Goal: Task Accomplishment & Management: Complete application form

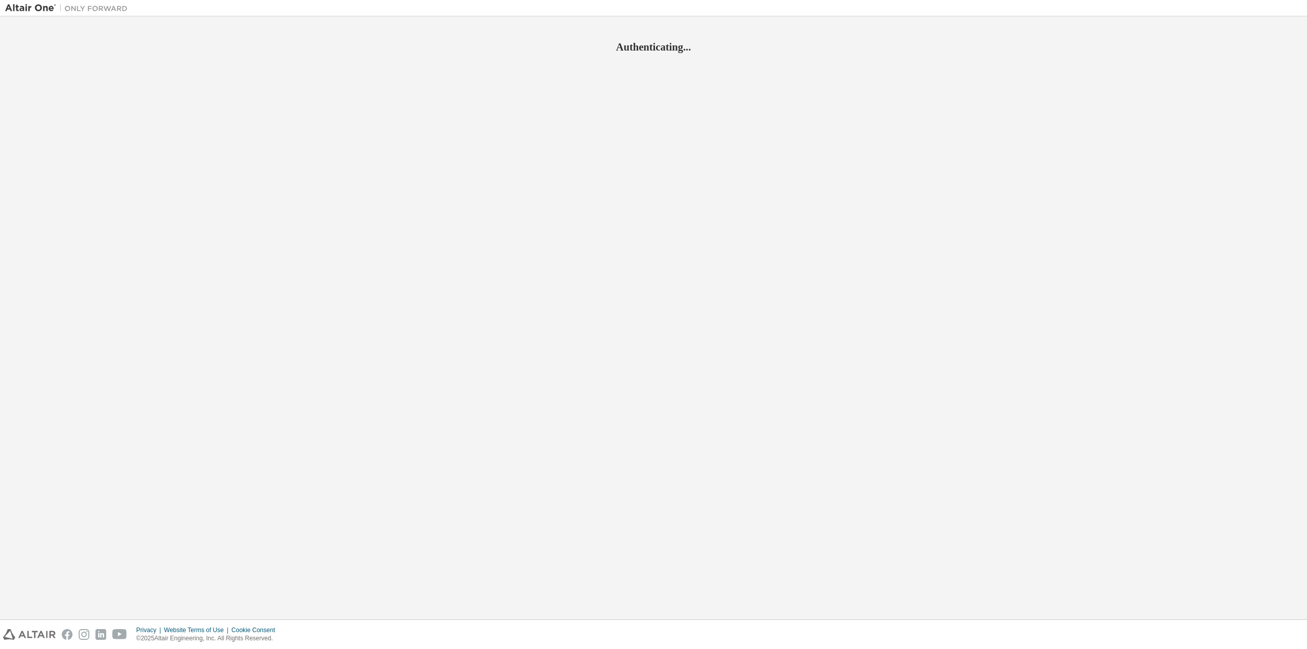
click at [968, 633] on div "Privacy Website Terms of Use Cookie Consent © 2025 Altair Engineering, Inc. All…" at bounding box center [653, 634] width 1307 height 29
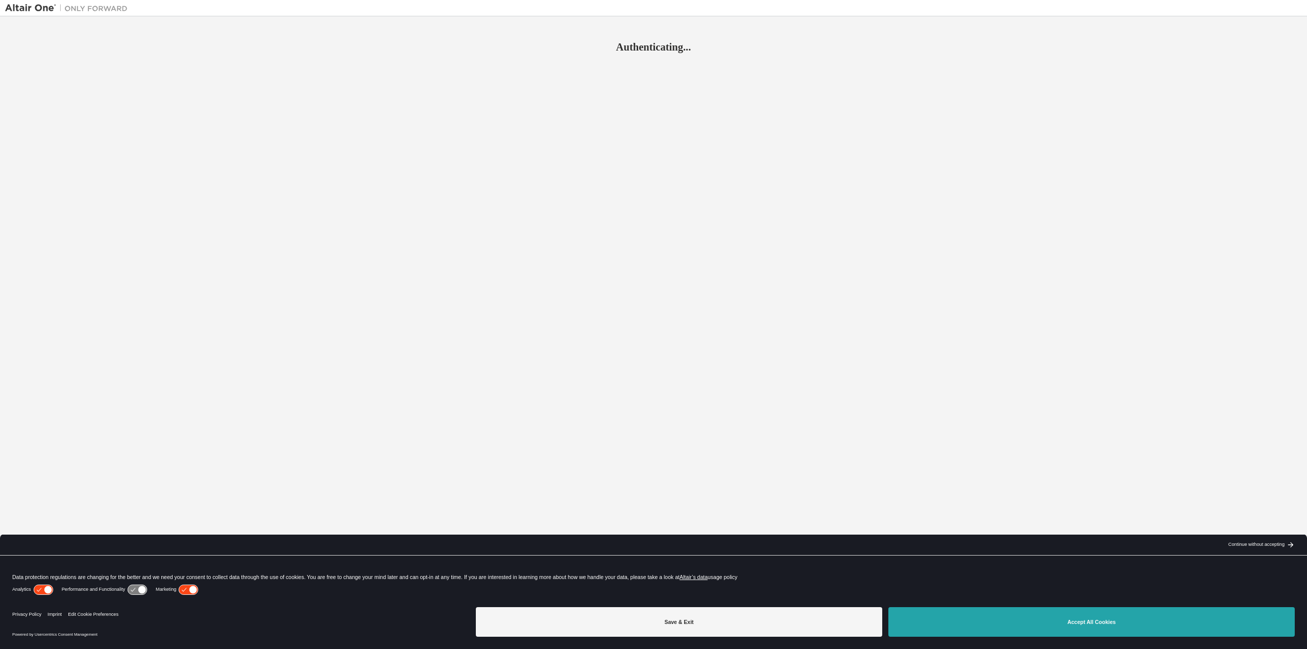
click at [970, 631] on button "Accept All Cookies" at bounding box center [1092, 622] width 407 height 30
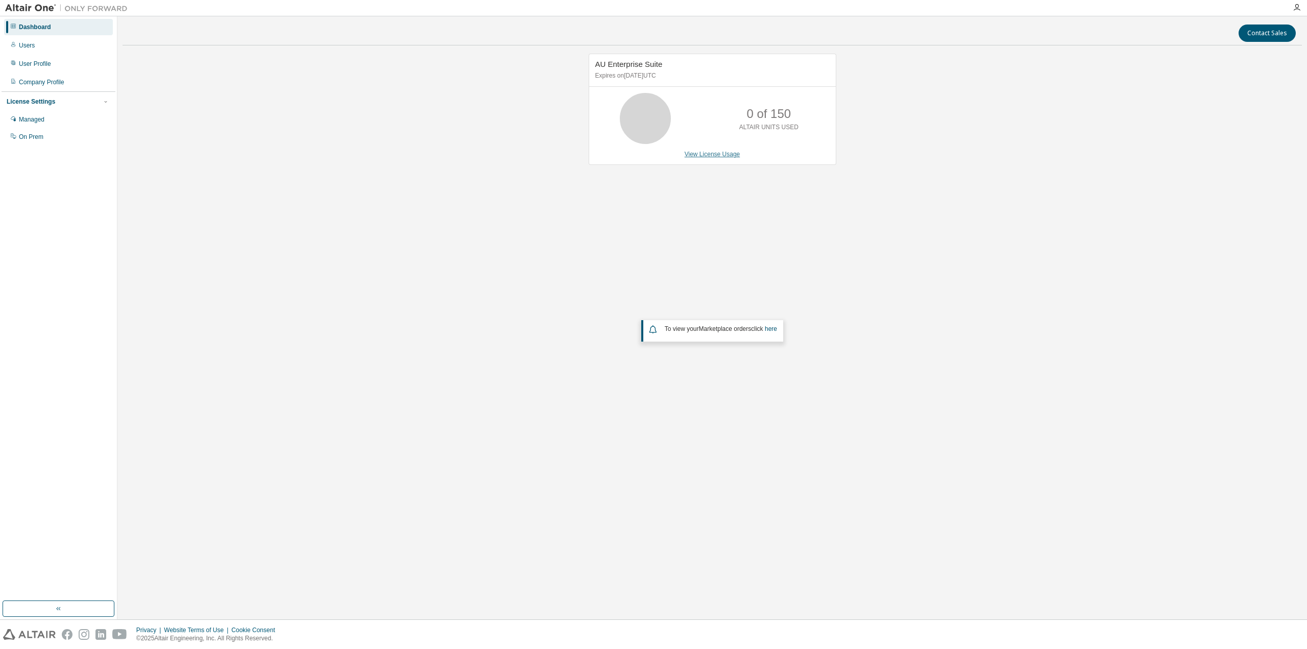
click at [717, 155] on link "View License Usage" at bounding box center [713, 154] width 56 height 7
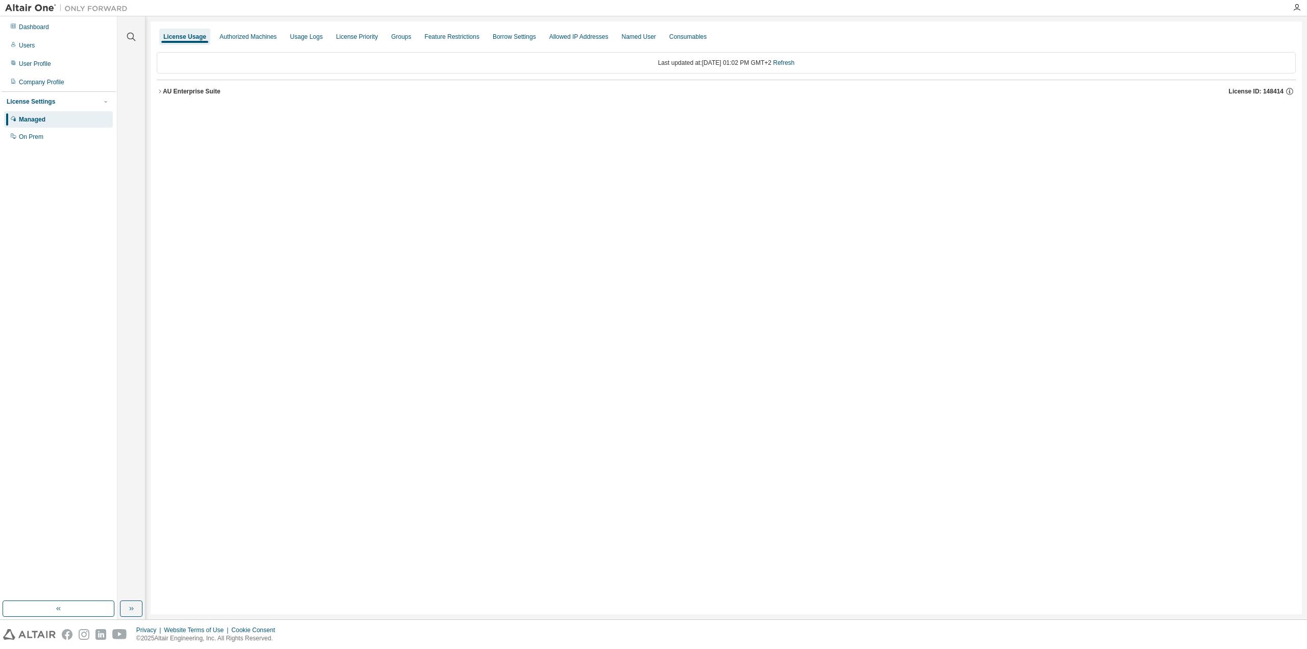
click at [158, 90] on icon "button" at bounding box center [160, 91] width 6 height 6
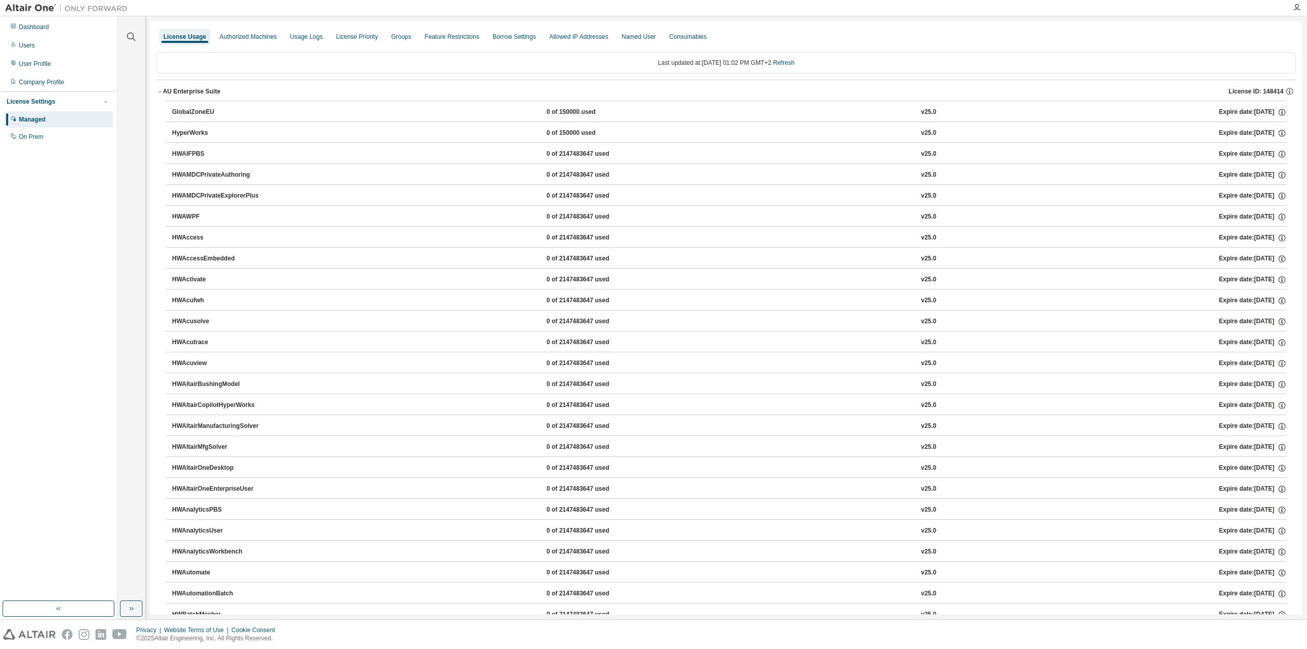
click at [159, 90] on icon "button" at bounding box center [160, 91] width 6 height 6
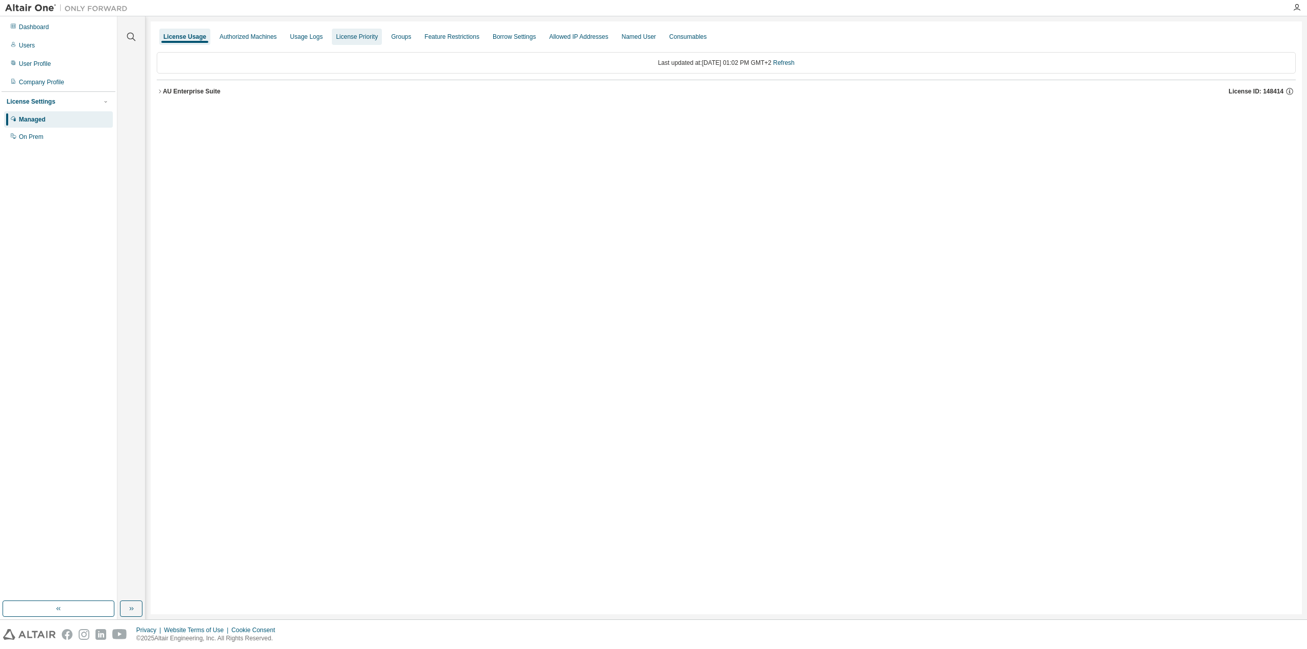
click at [352, 35] on div "License Priority" at bounding box center [357, 37] width 42 height 8
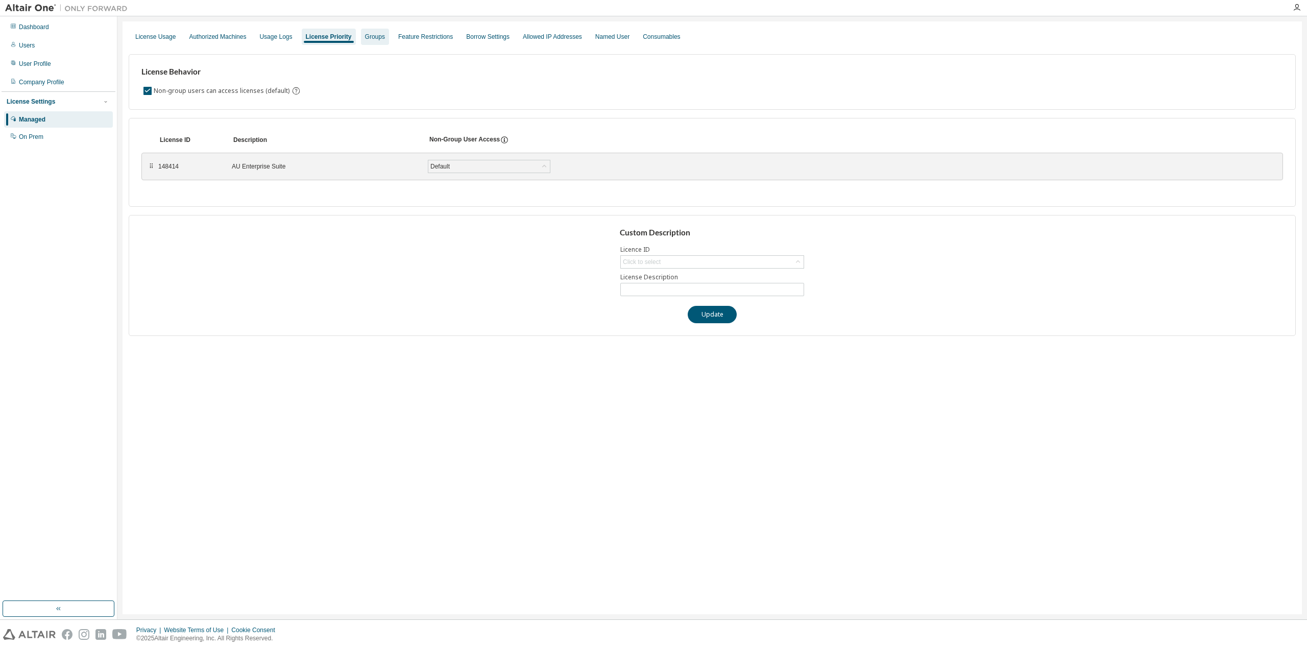
click at [372, 36] on div "Groups" at bounding box center [375, 37] width 20 height 8
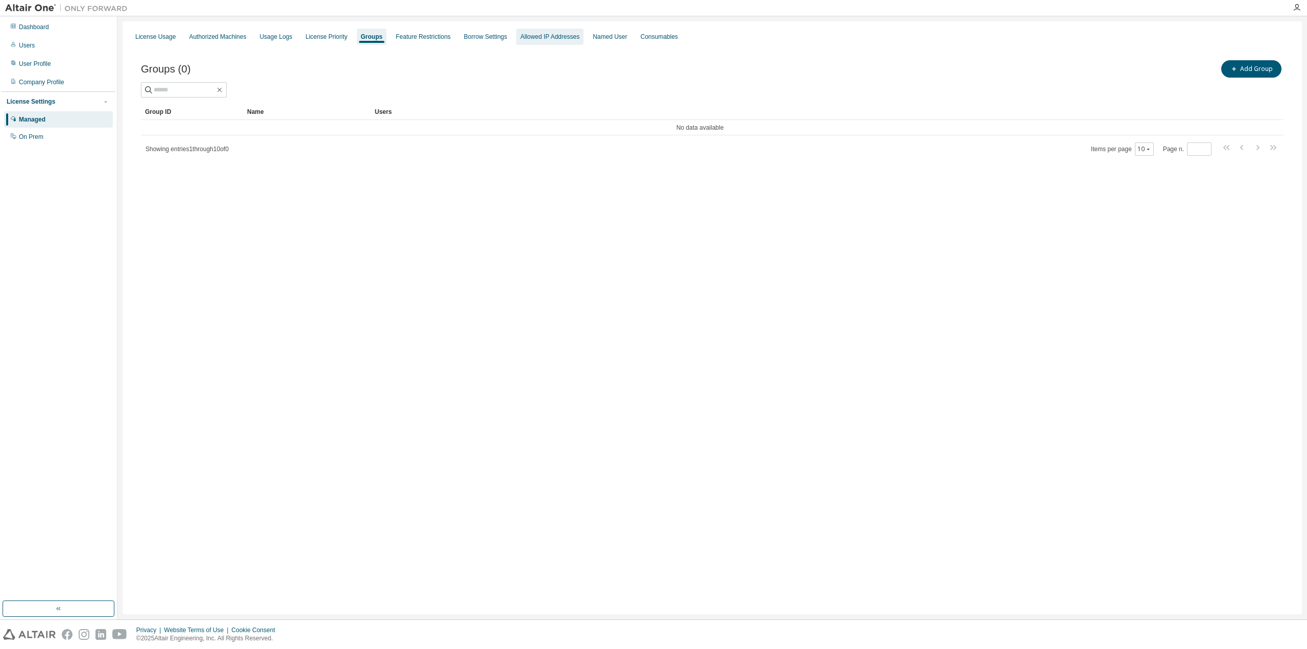
click at [543, 40] on div "Allowed IP Addresses" at bounding box center [549, 37] width 59 height 8
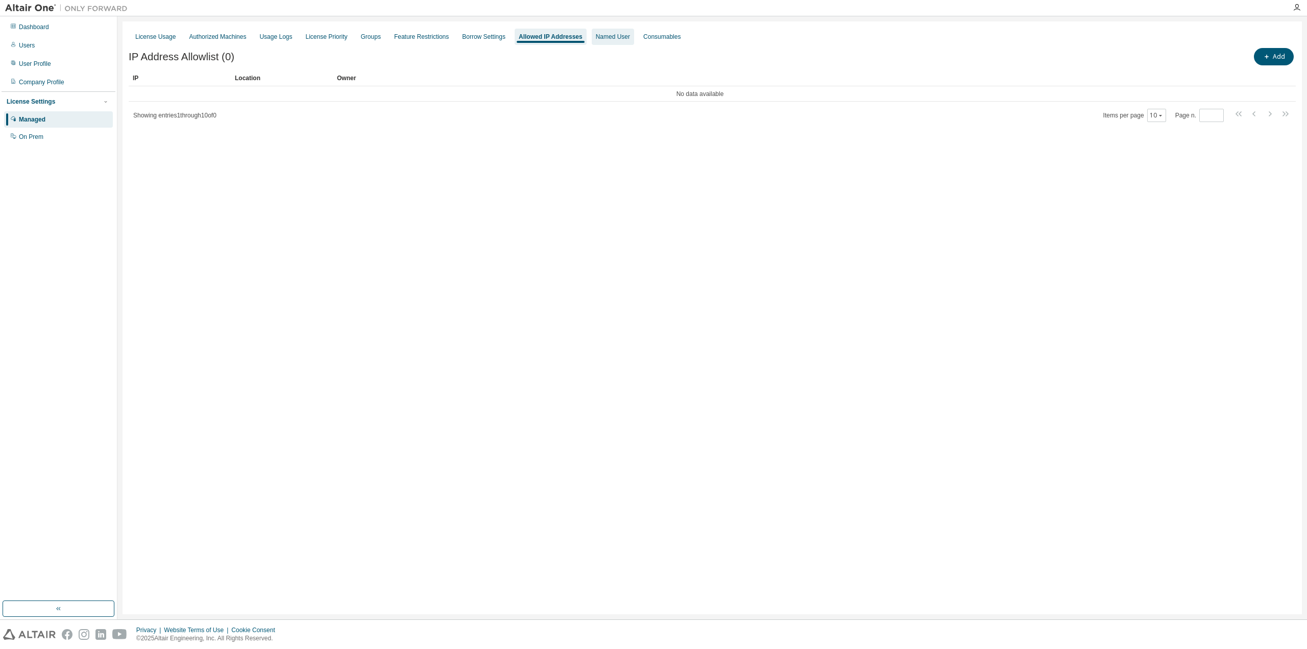
click at [607, 38] on div "Named User" at bounding box center [613, 37] width 34 height 8
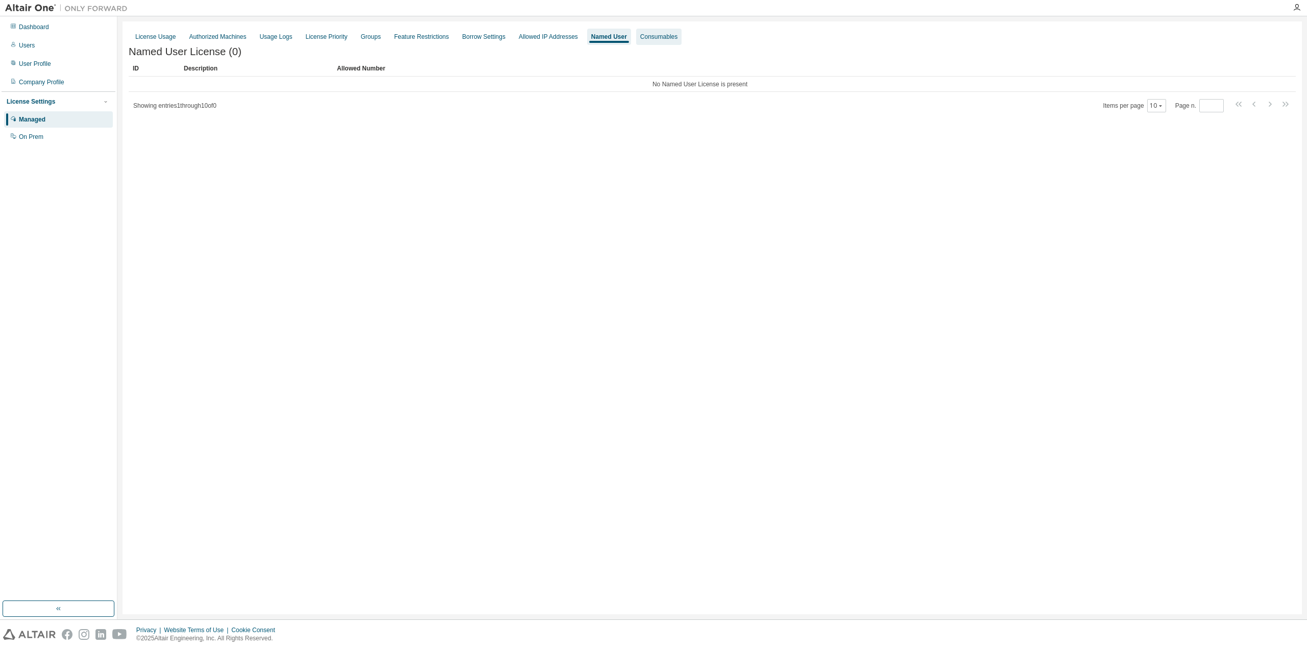
click at [640, 37] on div "Consumables" at bounding box center [658, 37] width 37 height 8
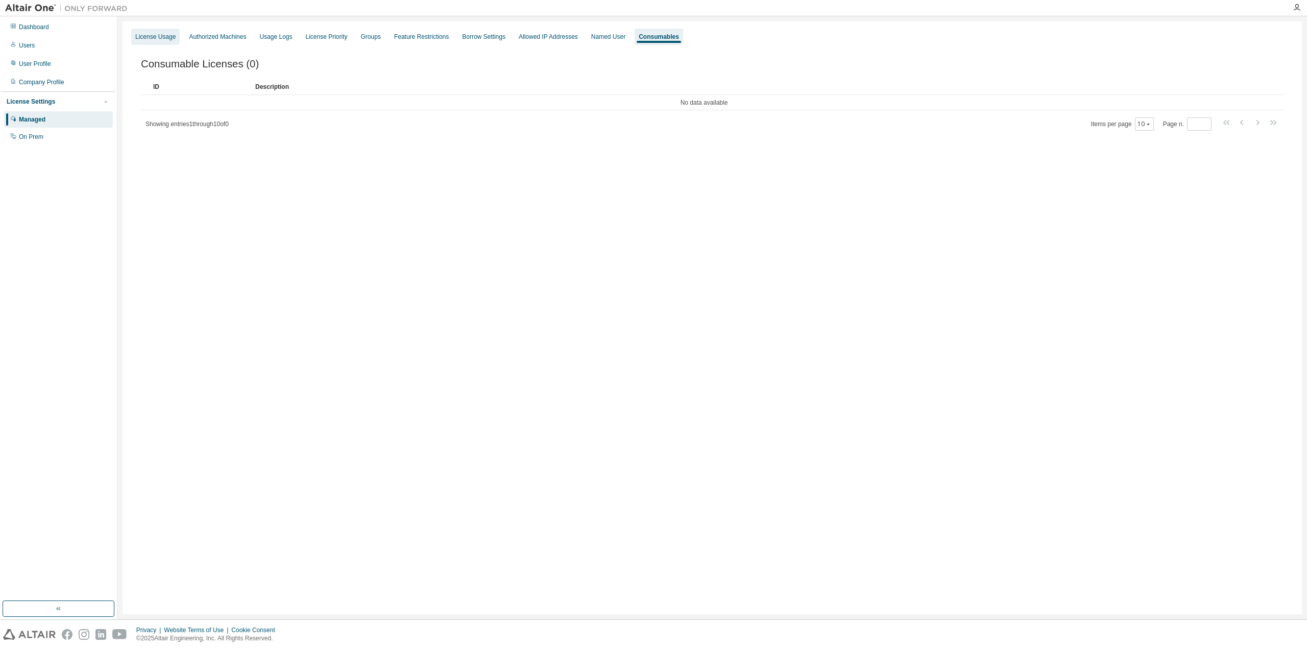
click at [154, 34] on div "License Usage" at bounding box center [155, 37] width 40 height 8
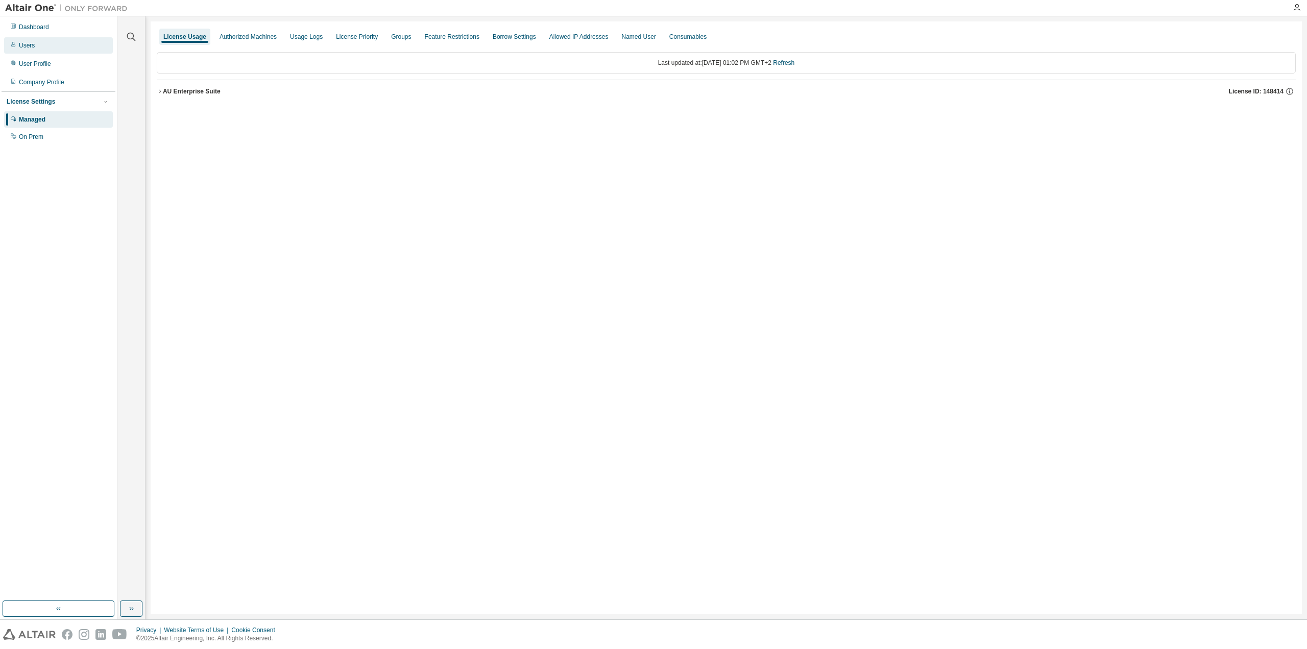
click at [57, 46] on div "Users" at bounding box center [58, 45] width 109 height 16
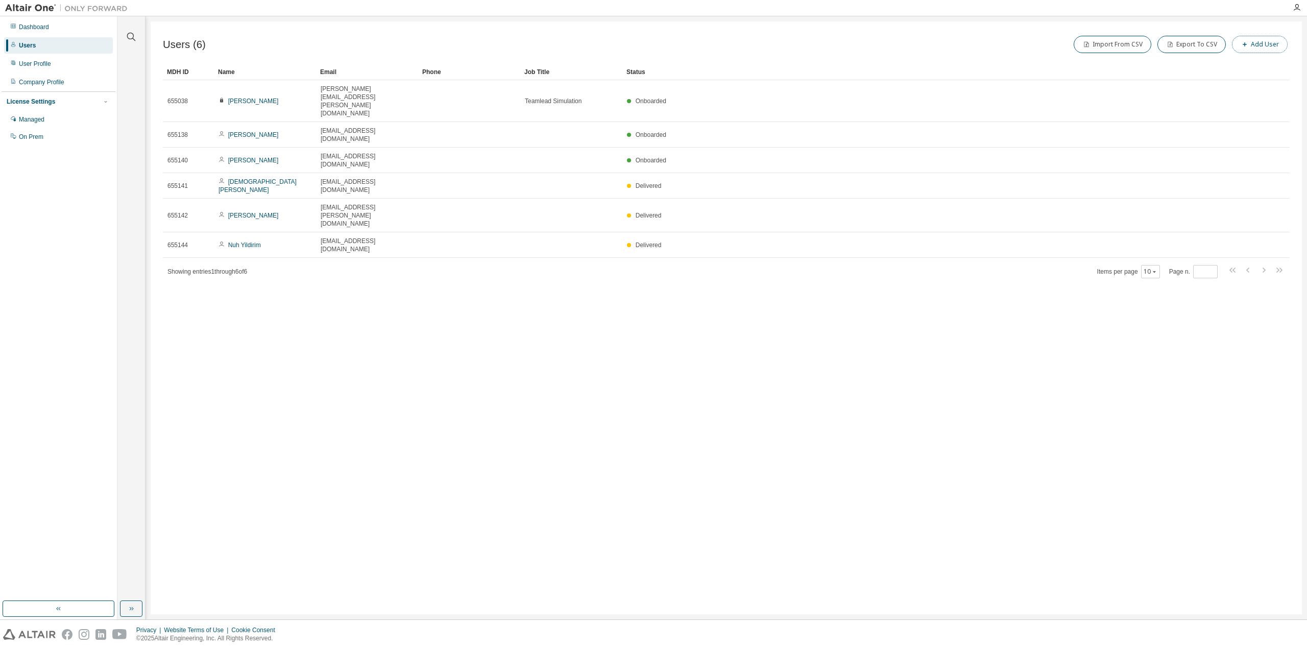
click at [1268, 45] on button "Add User" at bounding box center [1260, 44] width 56 height 17
click at [1214, 71] on span at bounding box center [1234, 66] width 134 height 13
click at [1213, 67] on input "text" at bounding box center [1234, 66] width 129 height 8
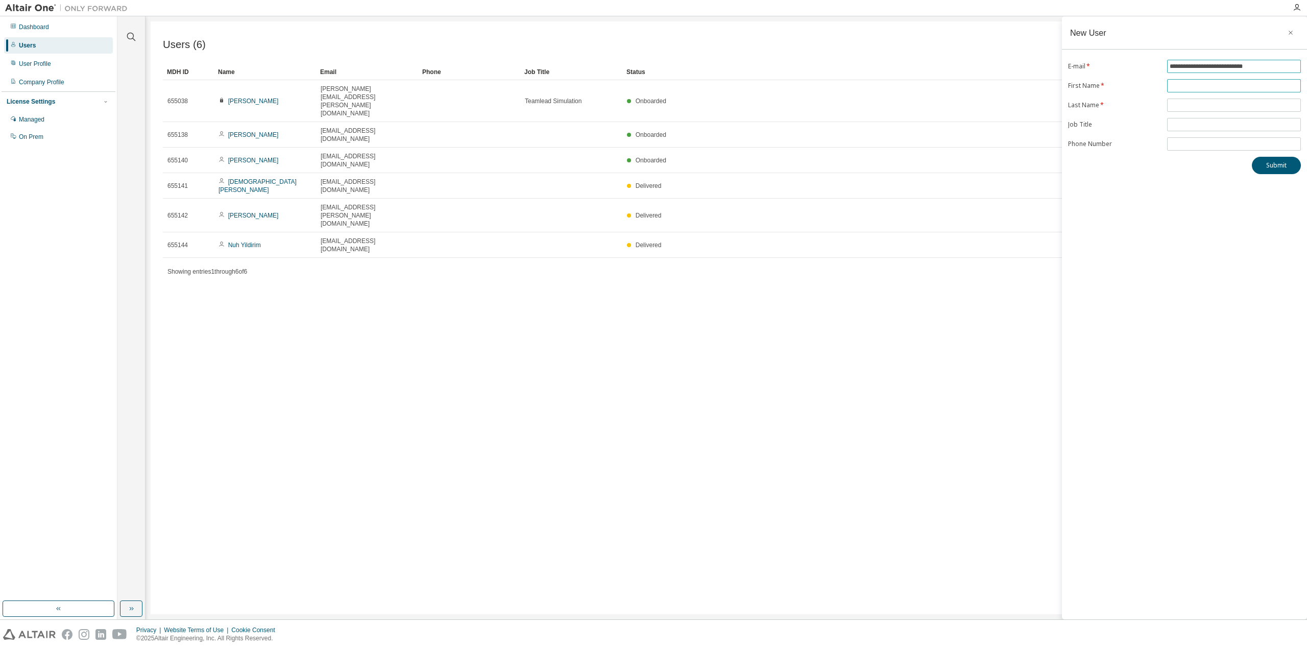
type input "**********"
click at [1177, 88] on input "text" at bounding box center [1234, 86] width 129 height 8
type input "*****"
type input "**********"
click at [1283, 173] on button "Submit" at bounding box center [1276, 165] width 49 height 17
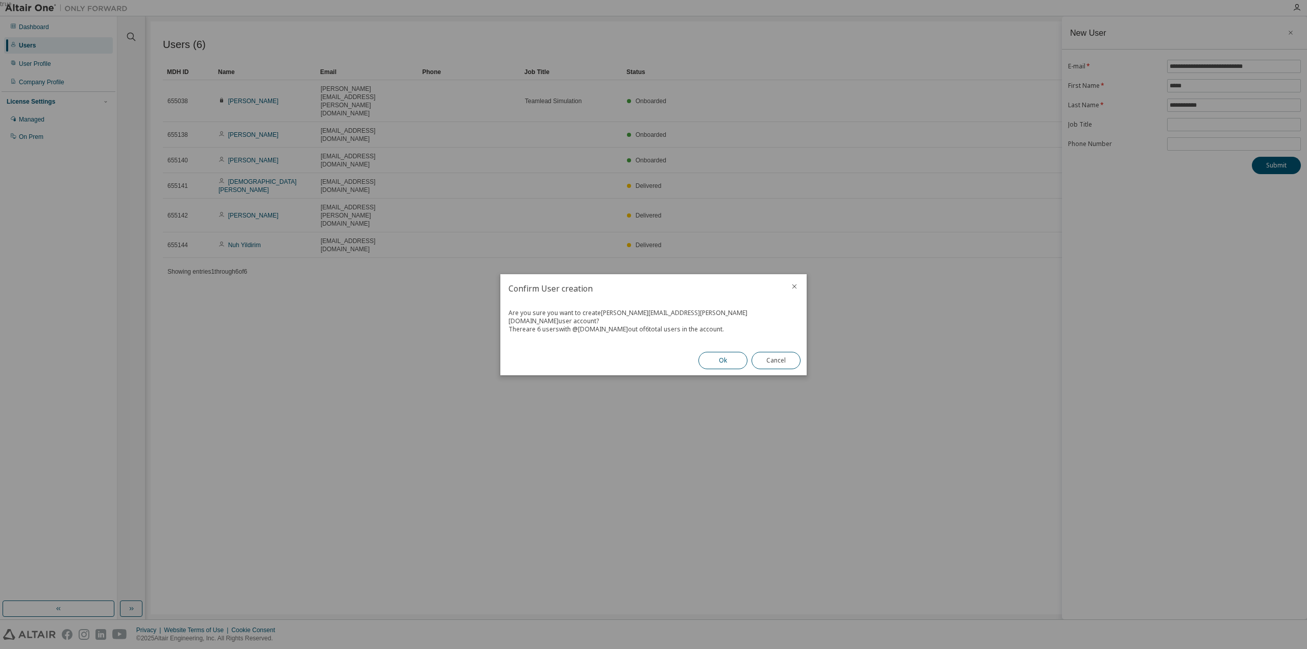
click at [704, 354] on button "Ok" at bounding box center [723, 360] width 49 height 17
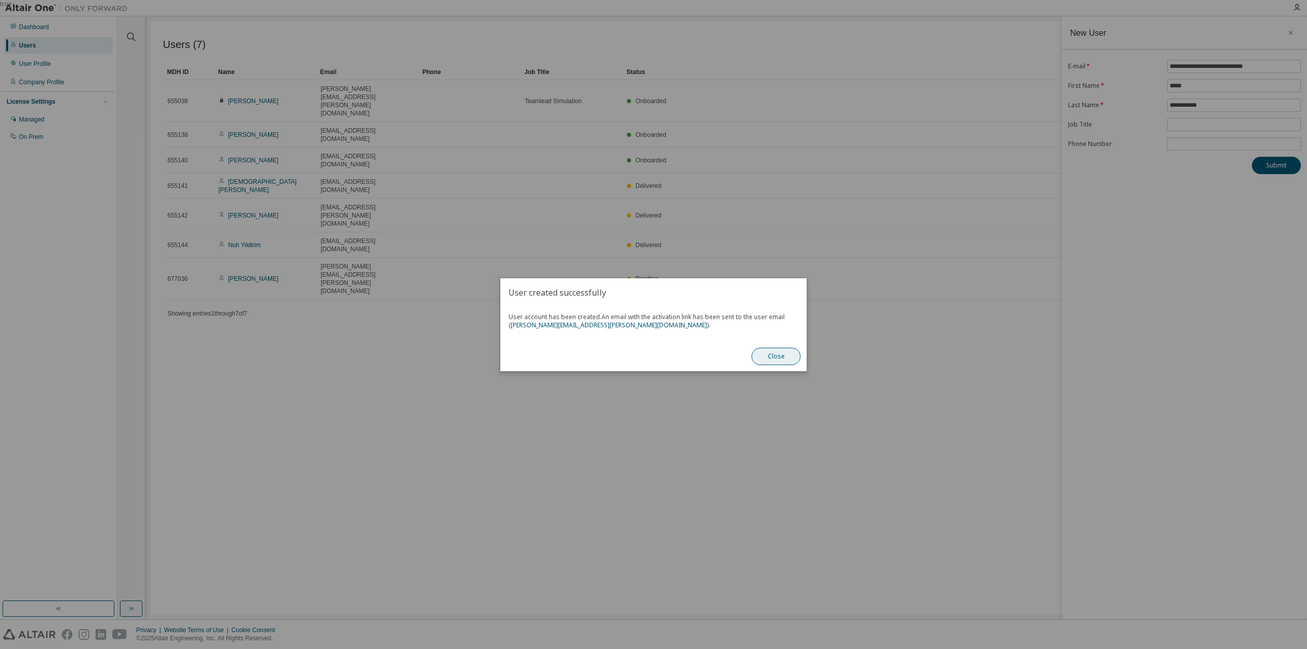
click at [772, 354] on button "Close" at bounding box center [776, 356] width 49 height 17
